Goal: Find specific page/section: Find specific page/section

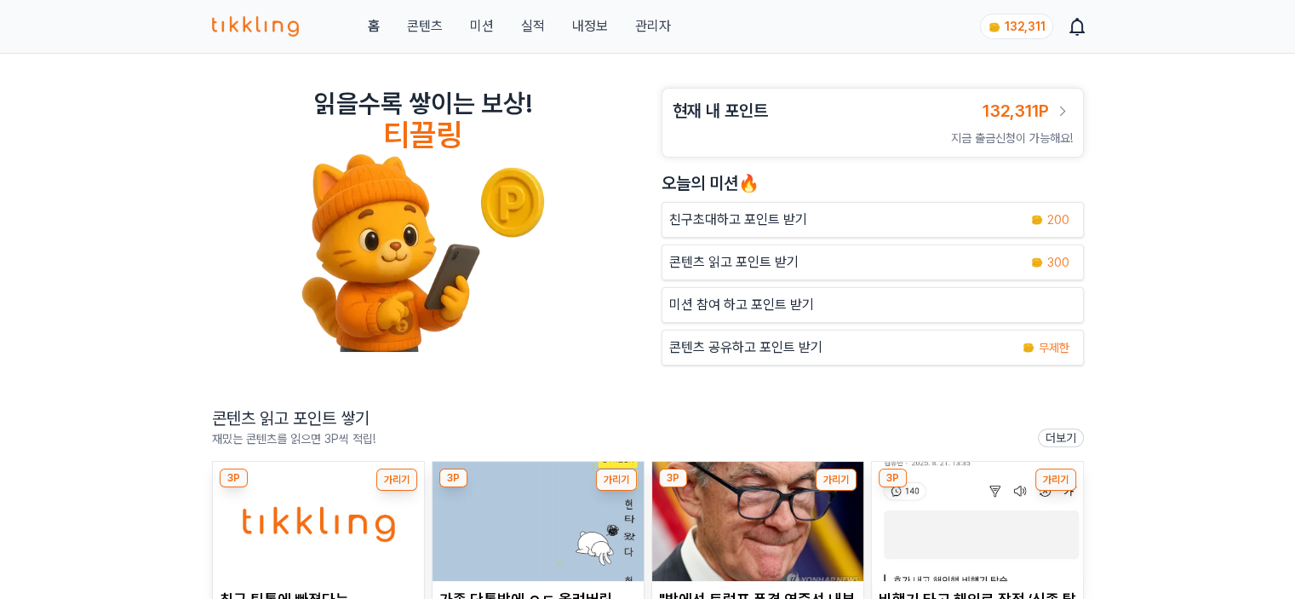
click at [653, 32] on link "관리자" at bounding box center [652, 26] width 36 height 20
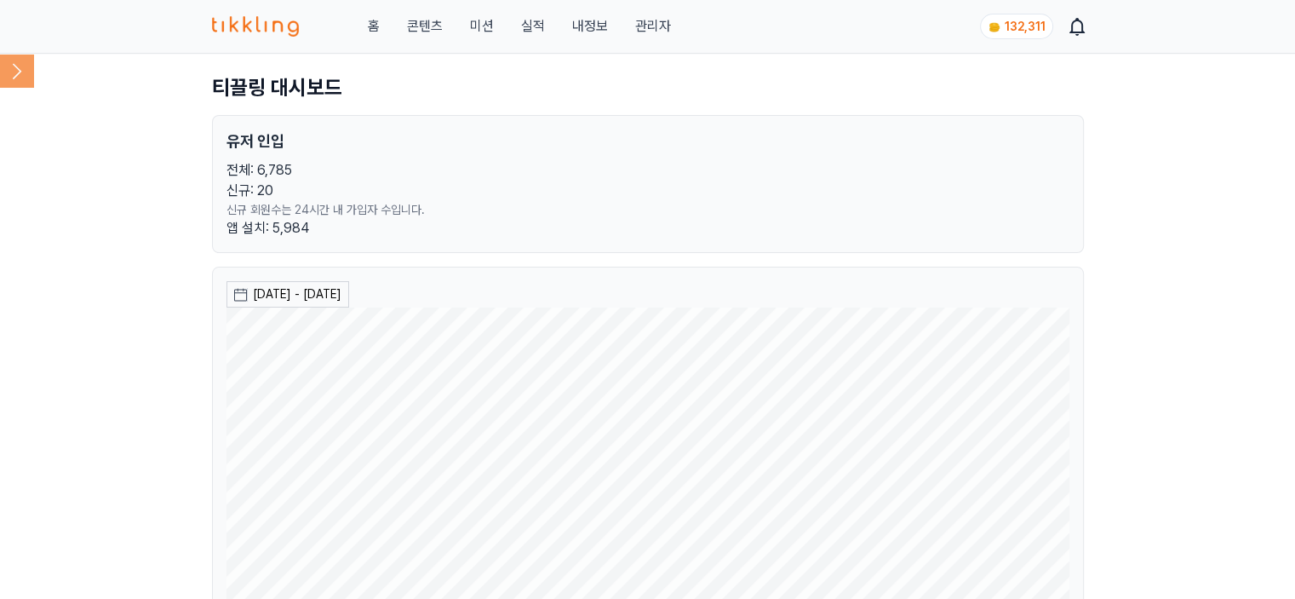
click at [18, 67] on icon at bounding box center [17, 71] width 34 height 34
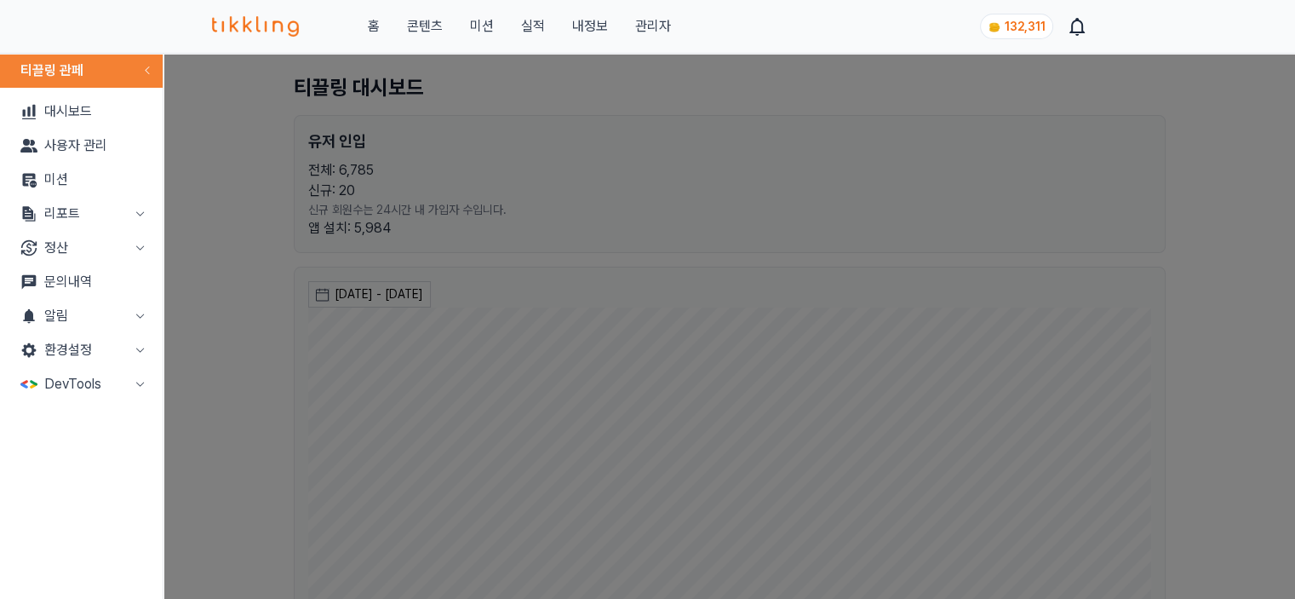
click at [112, 220] on button "리포트" at bounding box center [81, 214] width 149 height 34
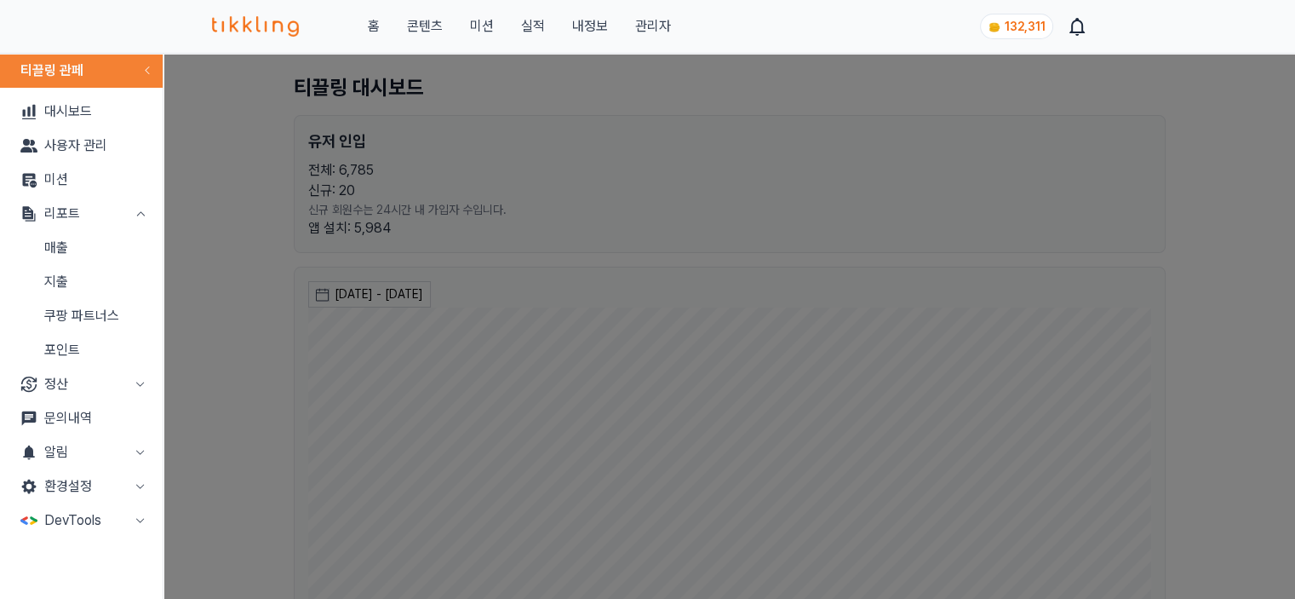
click at [110, 267] on link "지출" at bounding box center [81, 282] width 149 height 34
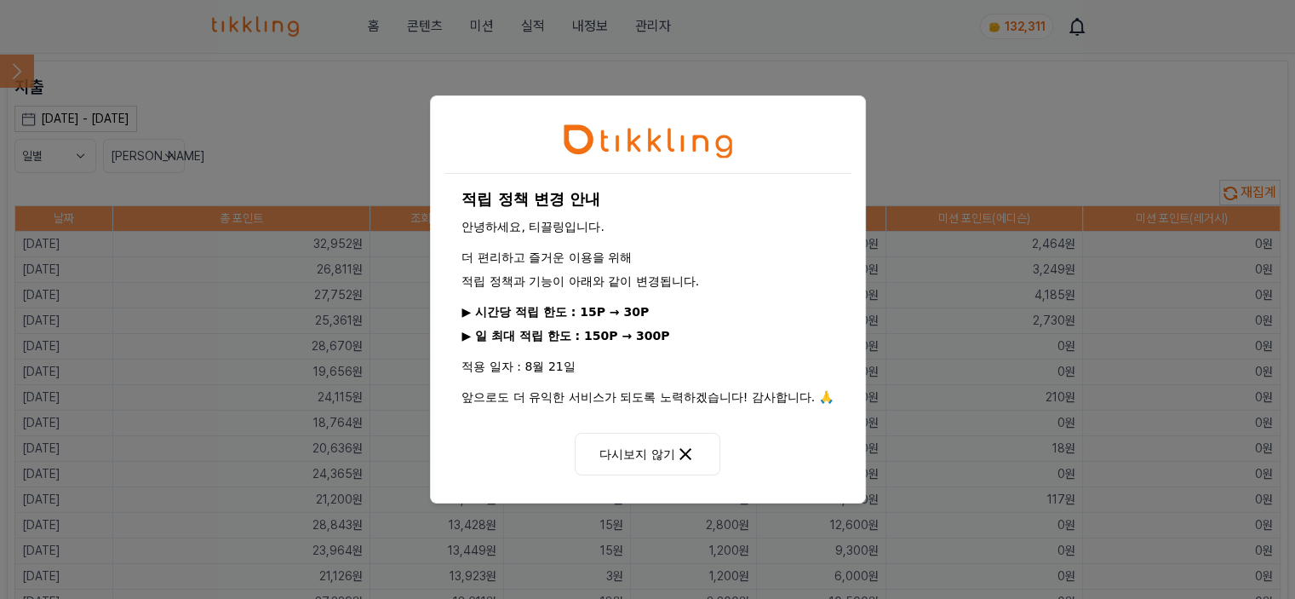
click at [645, 433] on button "다시보지 않기" at bounding box center [647, 454] width 145 height 43
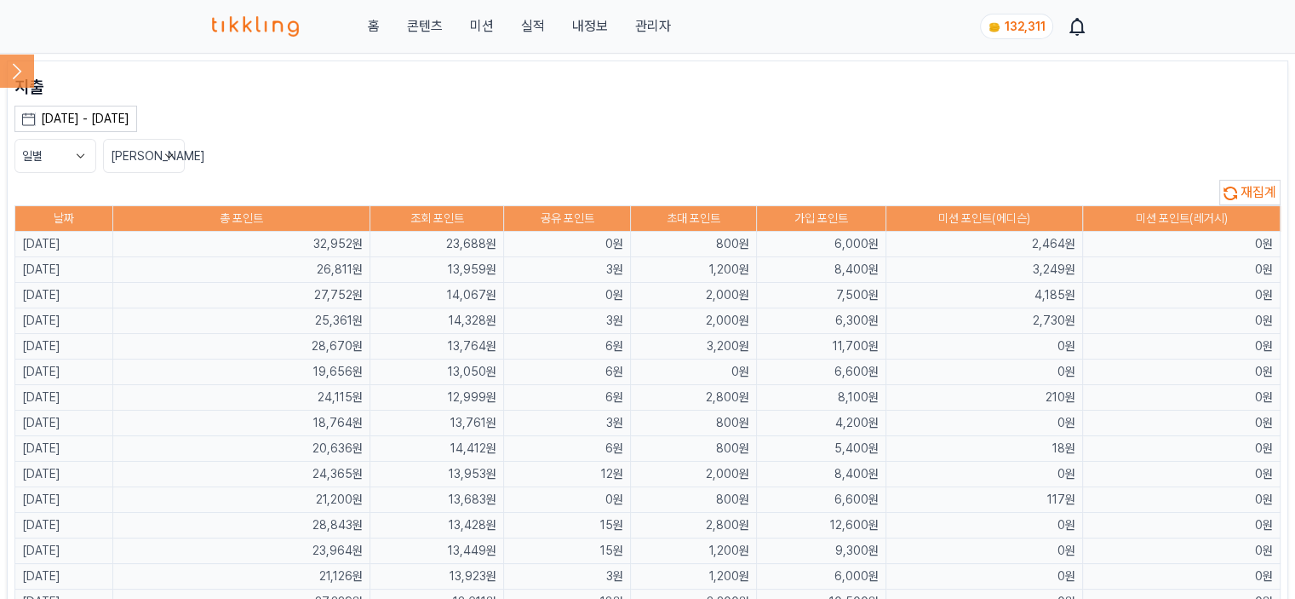
click at [20, 65] on icon at bounding box center [17, 71] width 34 height 34
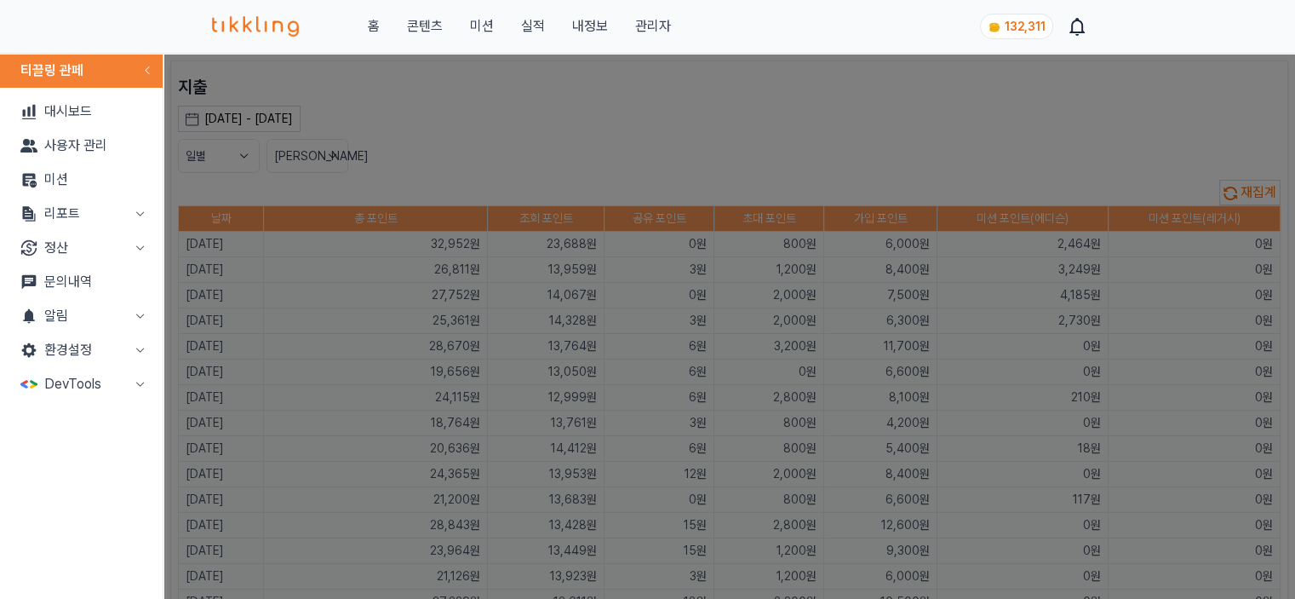
click at [103, 205] on button "리포트" at bounding box center [81, 214] width 149 height 34
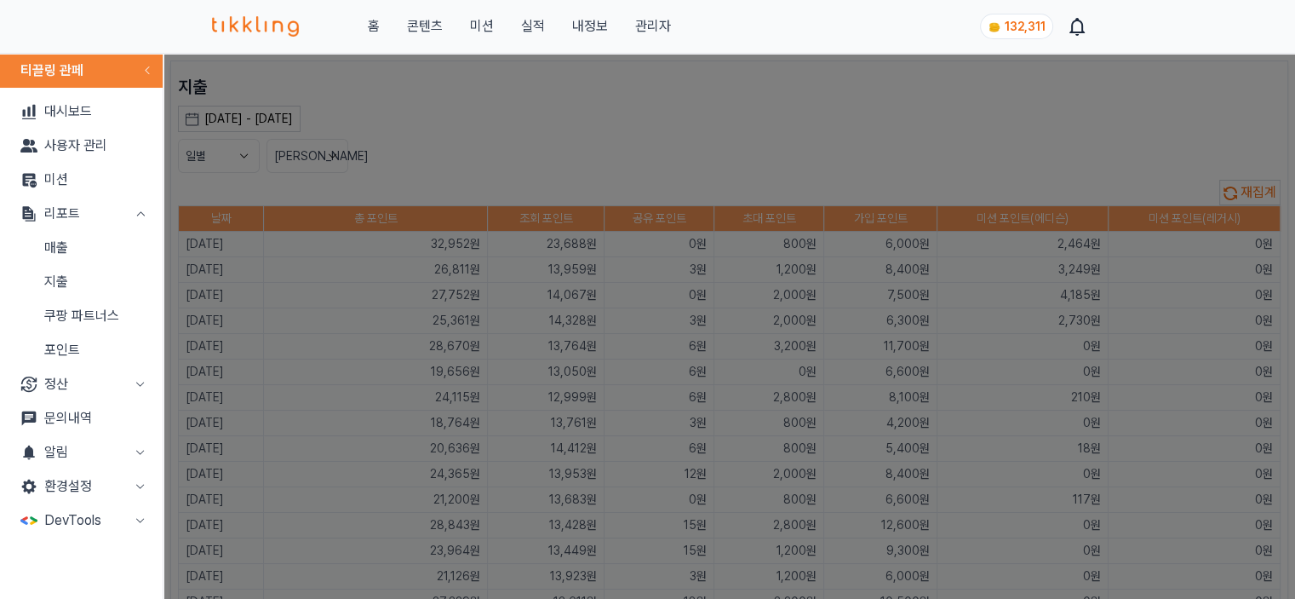
click at [105, 246] on link "매출" at bounding box center [81, 248] width 149 height 34
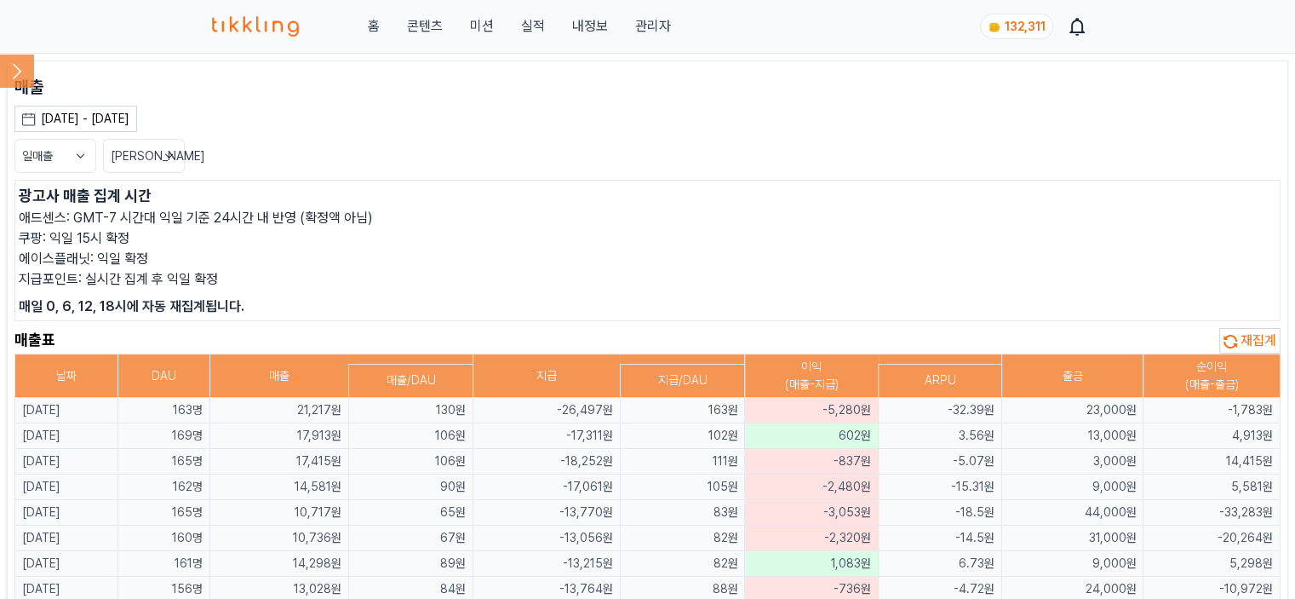
click at [1237, 346] on button "재집계" at bounding box center [1249, 341] width 61 height 26
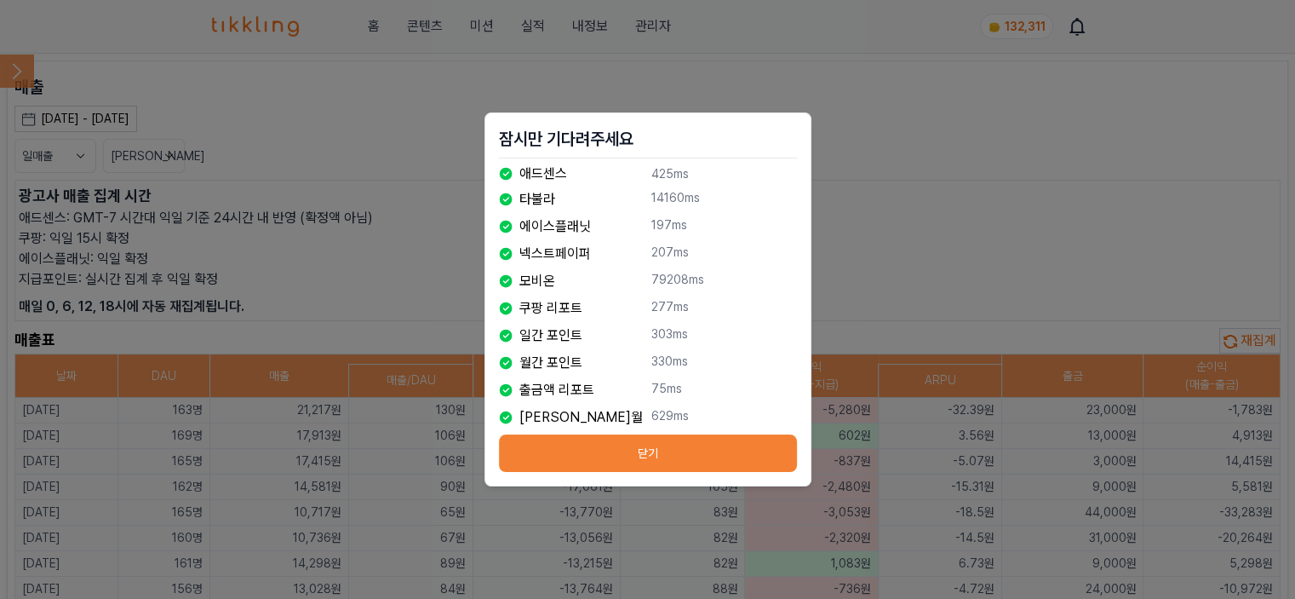
click at [547, 444] on button "닫기" at bounding box center [648, 452] width 298 height 37
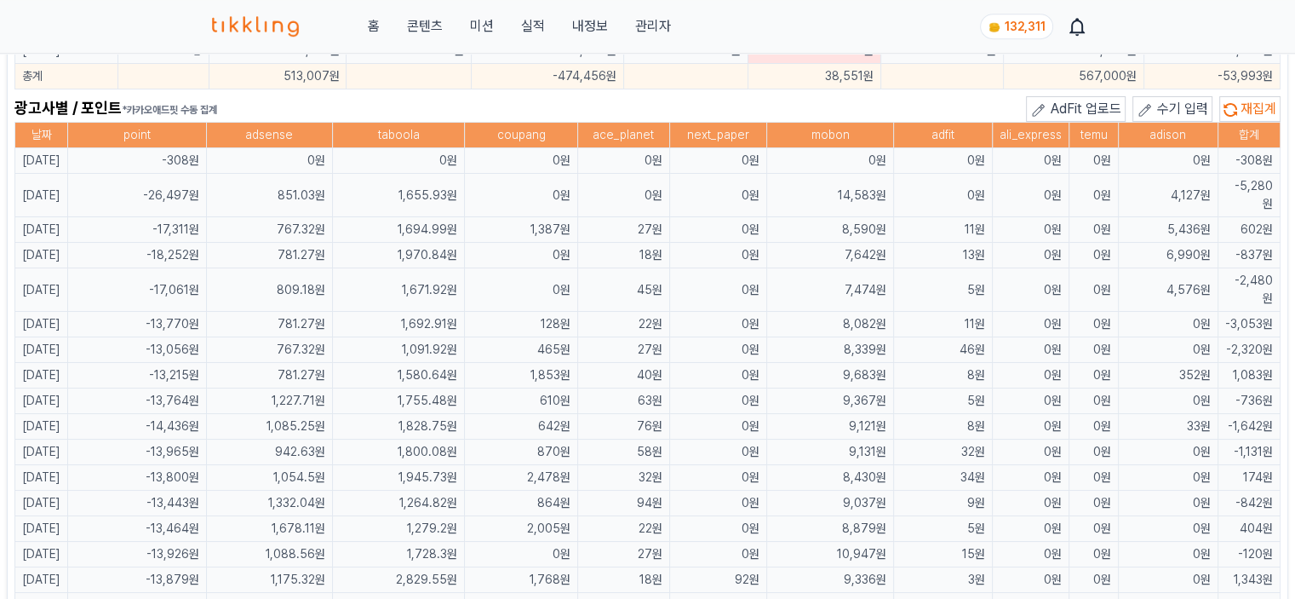
scroll to position [1148, 0]
